Goal: Task Accomplishment & Management: Use online tool/utility

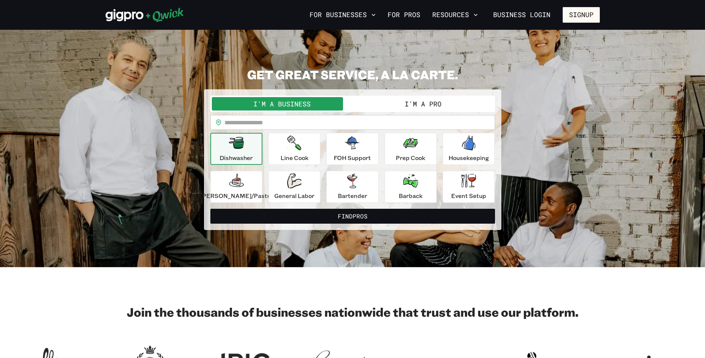
click at [411, 100] on button "I'm a Pro" at bounding box center [423, 103] width 141 height 13
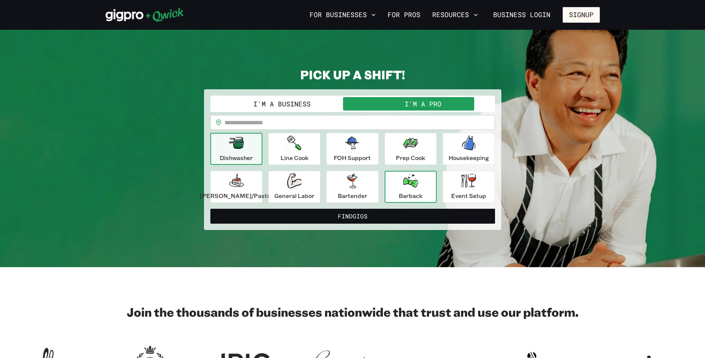
click at [423, 180] on button "Barback" at bounding box center [411, 187] width 52 height 32
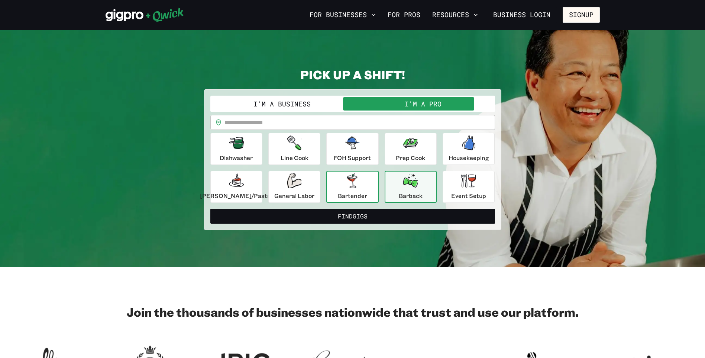
click at [342, 184] on div "Bartender" at bounding box center [352, 186] width 29 height 27
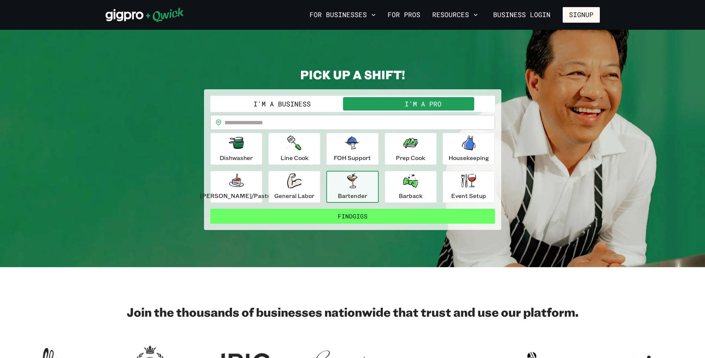
click at [348, 213] on button "Find Gigs" at bounding box center [352, 216] width 285 height 15
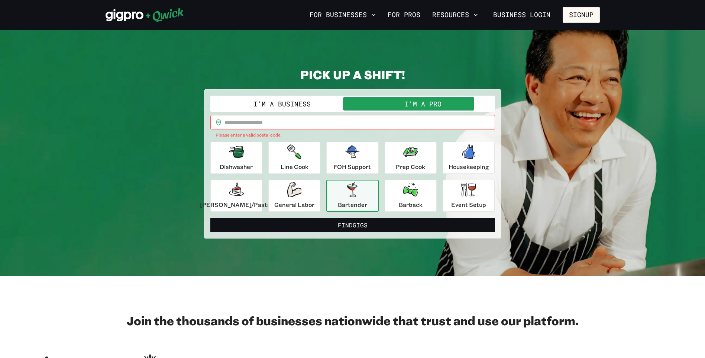
click at [268, 126] on input "text" at bounding box center [360, 122] width 271 height 15
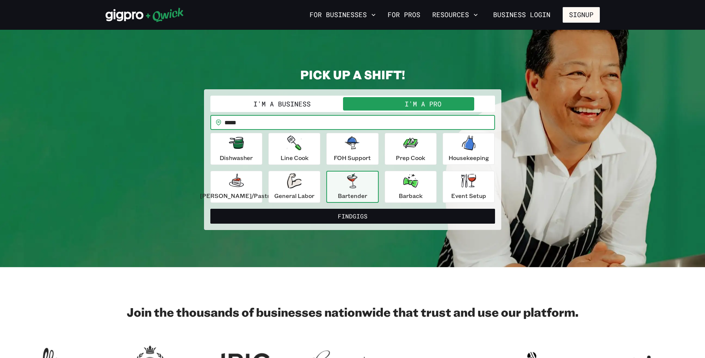
type input "*****"
click at [210, 209] on button "Find Gigs" at bounding box center [352, 216] width 285 height 15
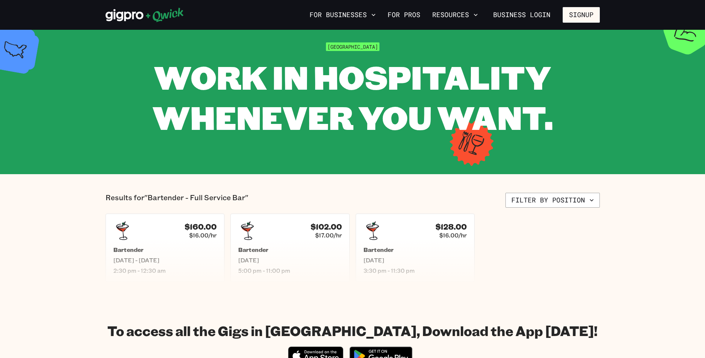
scroll to position [37, 0]
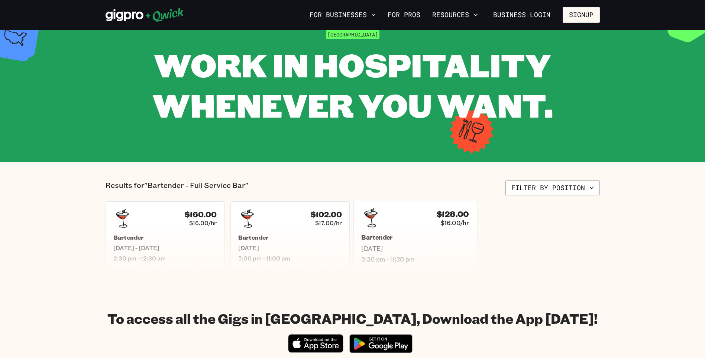
click at [393, 236] on h5 "Bartender" at bounding box center [415, 237] width 108 height 8
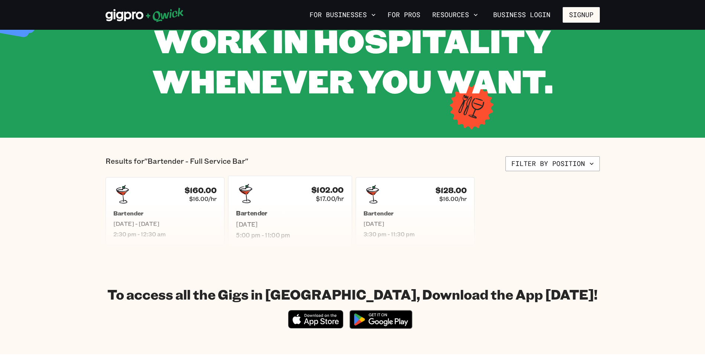
scroll to position [74, 0]
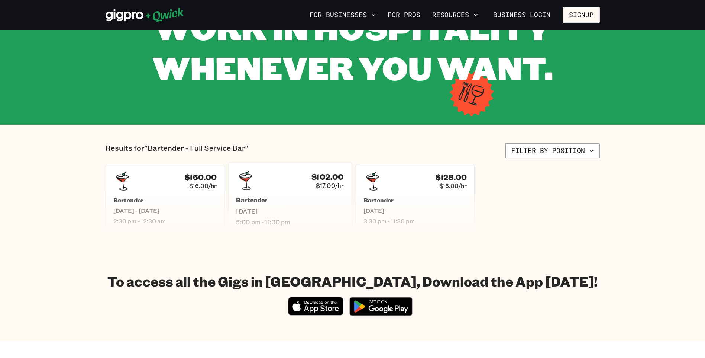
click at [286, 219] on span "5:00 pm - 11:00 pm" at bounding box center [290, 222] width 108 height 8
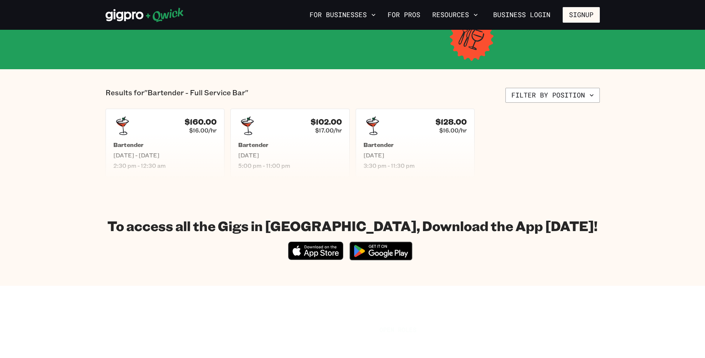
scroll to position [112, 0]
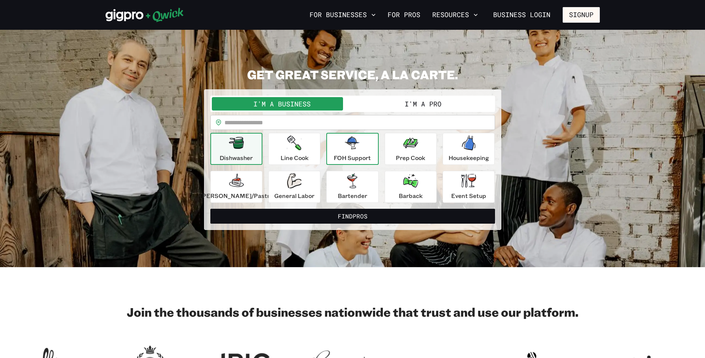
click at [345, 147] on div "FOH Support" at bounding box center [352, 148] width 37 height 27
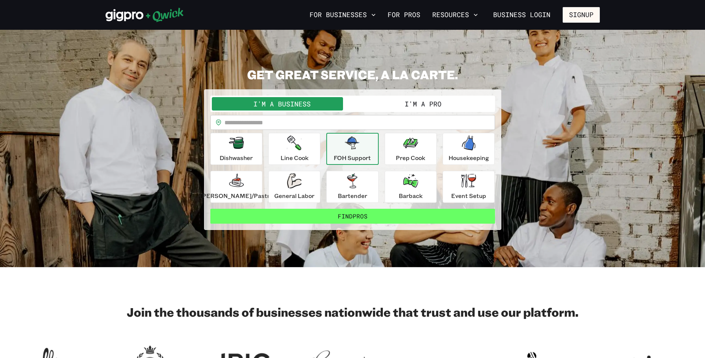
click at [358, 215] on button "Find Pros" at bounding box center [352, 216] width 285 height 15
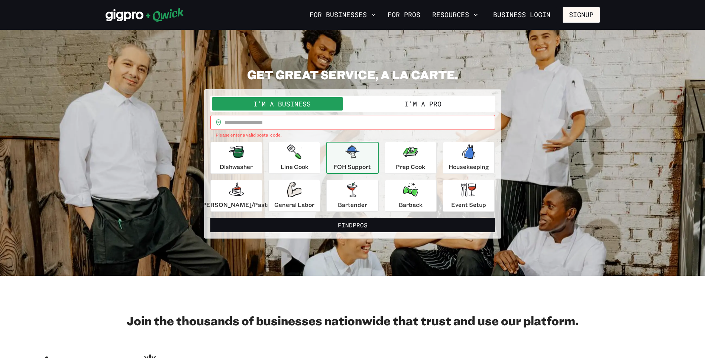
click at [414, 106] on button "I'm a Pro" at bounding box center [423, 103] width 141 height 13
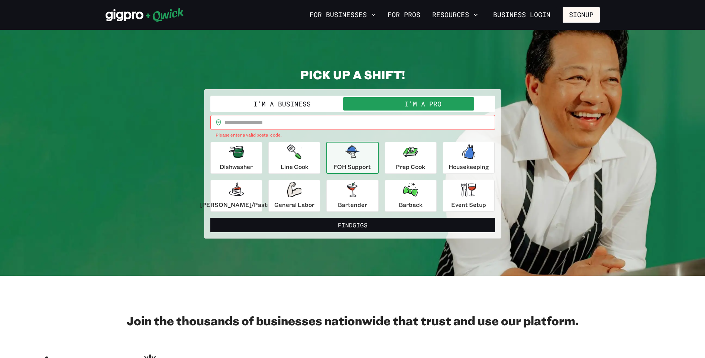
click at [299, 122] on input "text" at bounding box center [360, 122] width 271 height 15
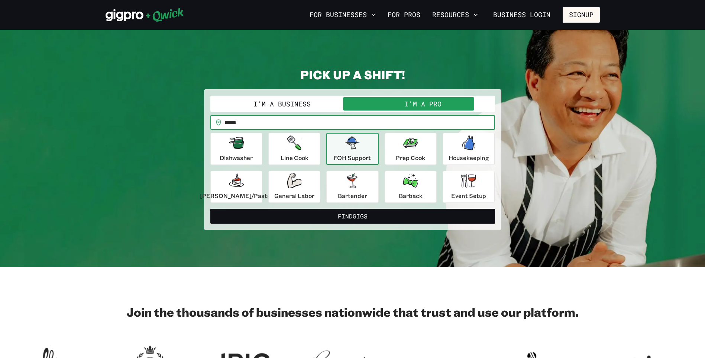
type input "*****"
click at [210, 209] on button "Find Gigs" at bounding box center [352, 216] width 285 height 15
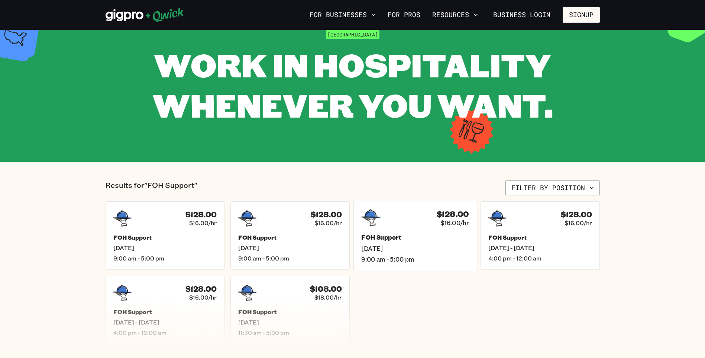
scroll to position [74, 0]
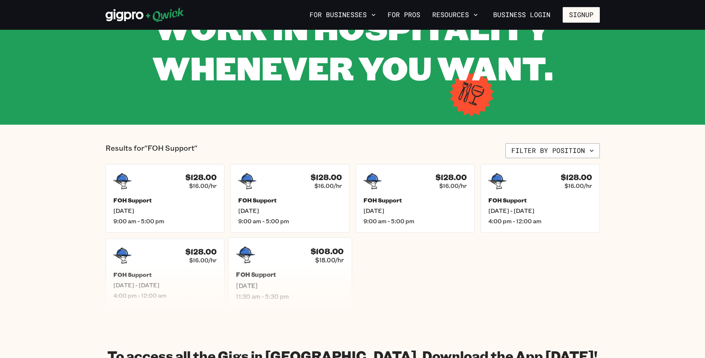
click at [310, 272] on h5 "FOH Support" at bounding box center [290, 275] width 108 height 8
